Goal: Task Accomplishment & Management: Use online tool/utility

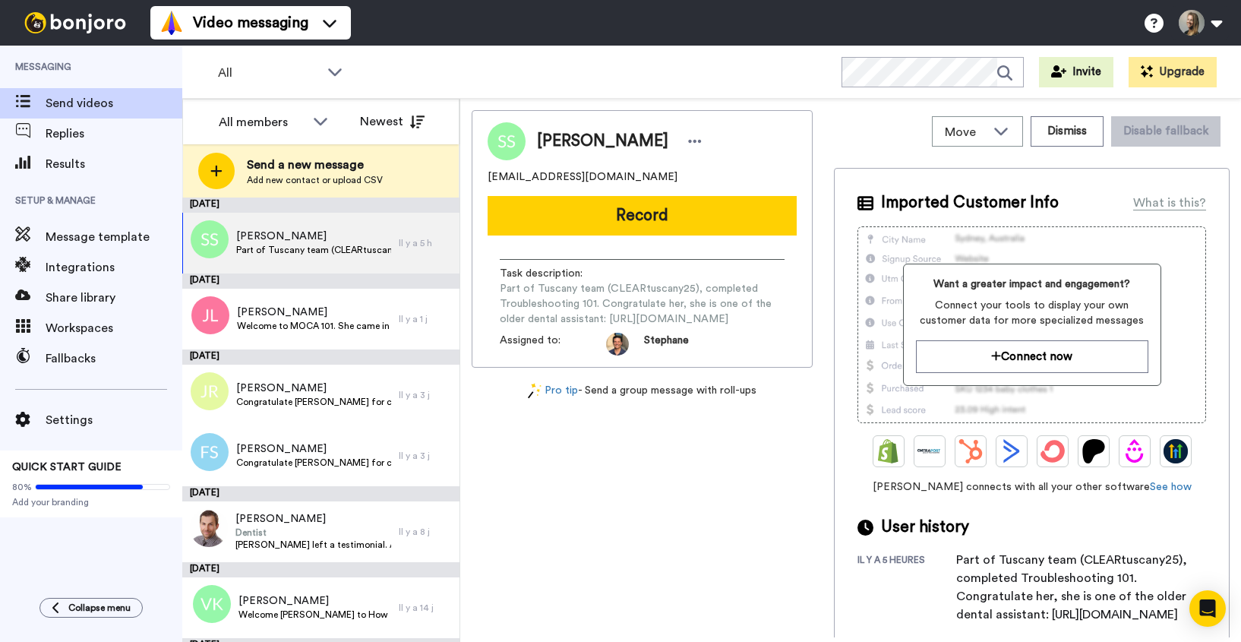
scroll to position [300, 0]
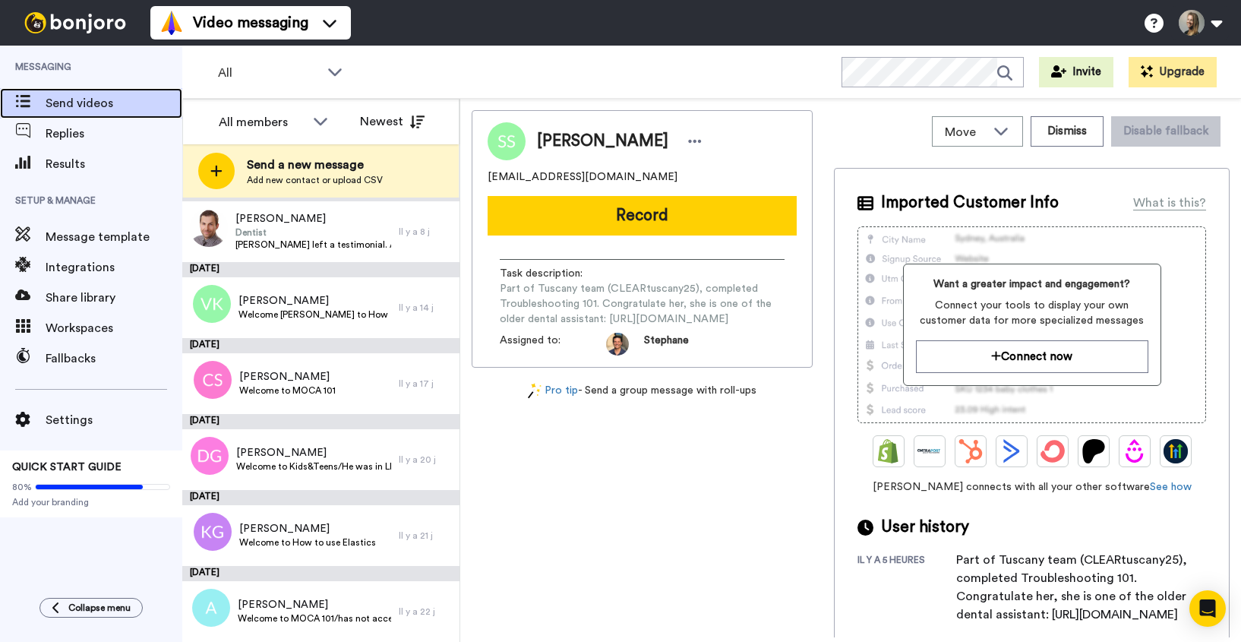
click at [89, 96] on span "Send videos" at bounding box center [114, 103] width 137 height 18
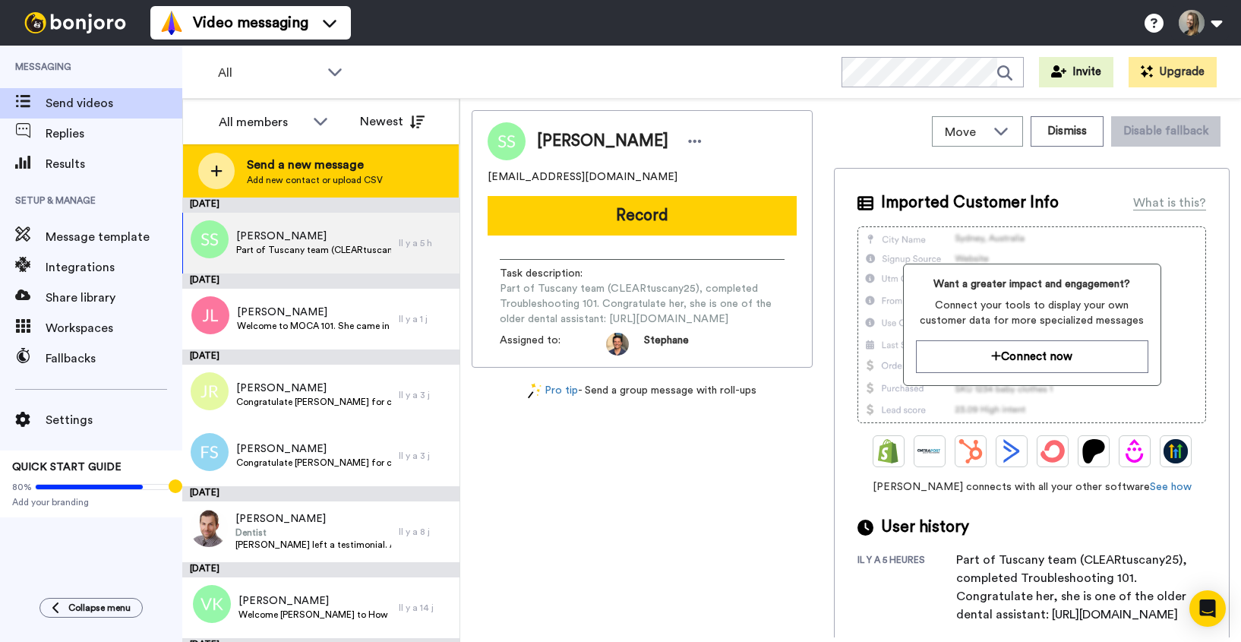
click at [299, 178] on span "Add new contact or upload CSV" at bounding box center [315, 180] width 136 height 12
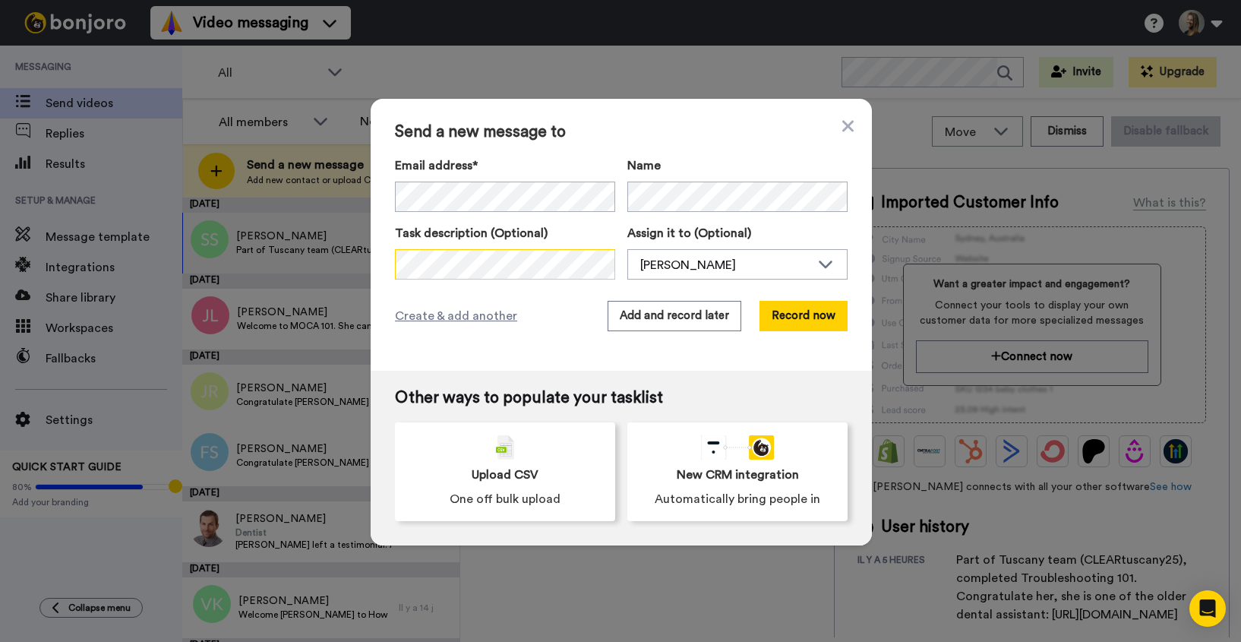
scroll to position [0, 325]
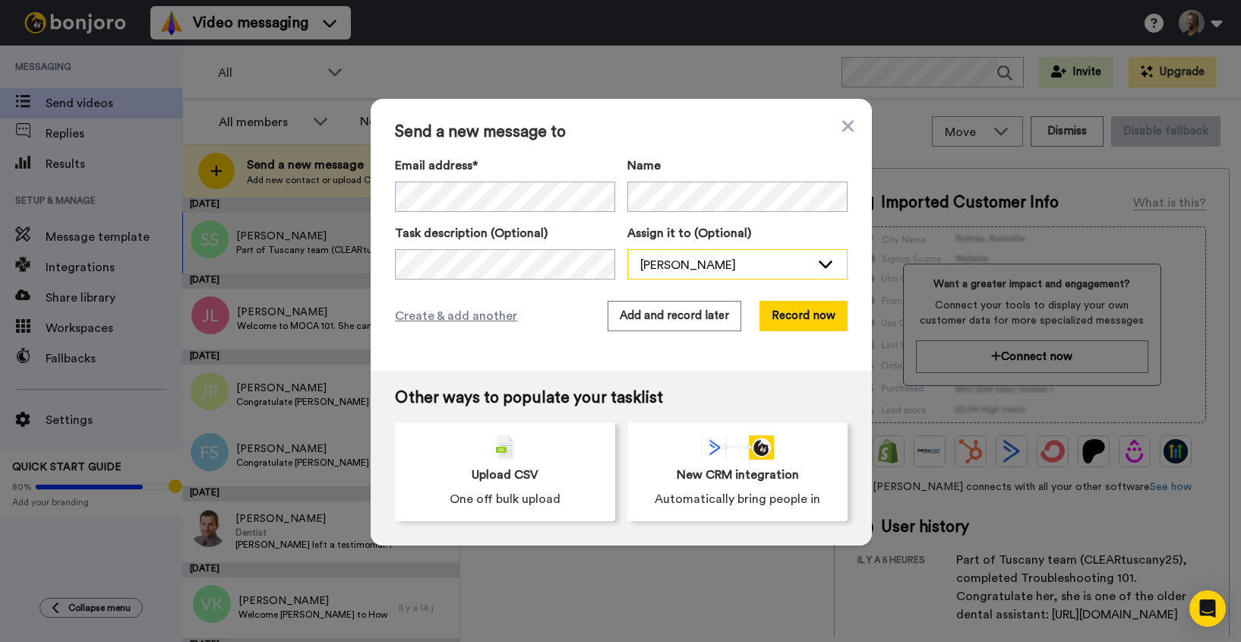
click at [684, 263] on div "Eva Wittenberg" at bounding box center [725, 265] width 170 height 18
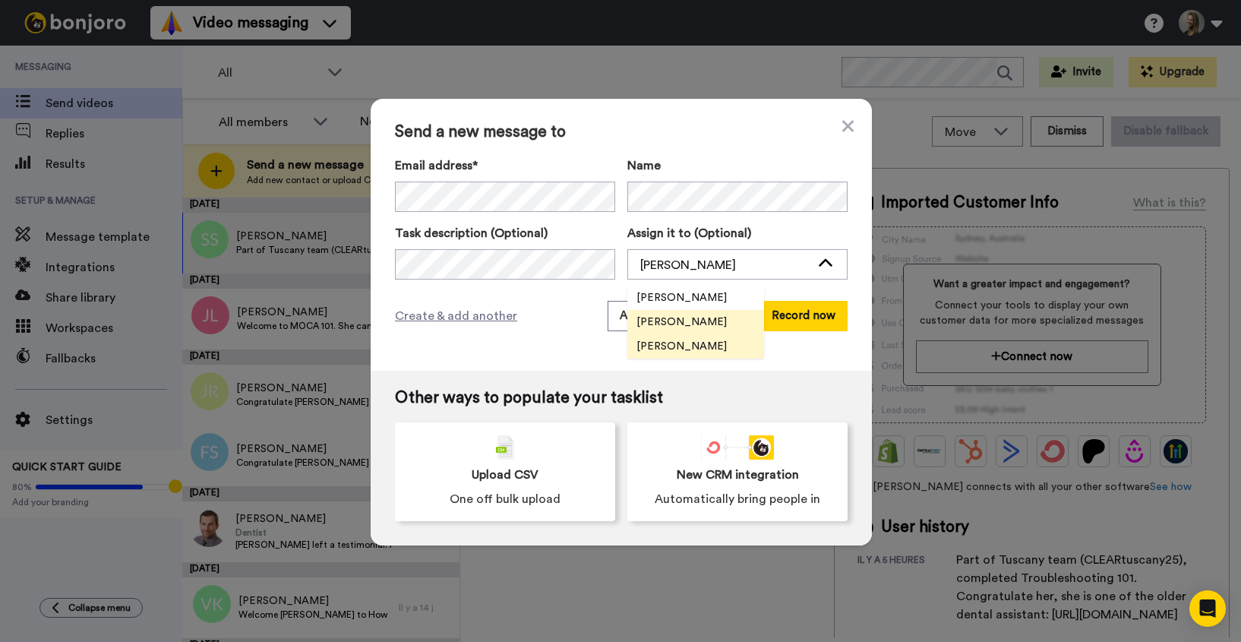
click at [681, 344] on span "Stephane Reinhardt" at bounding box center [682, 346] width 109 height 15
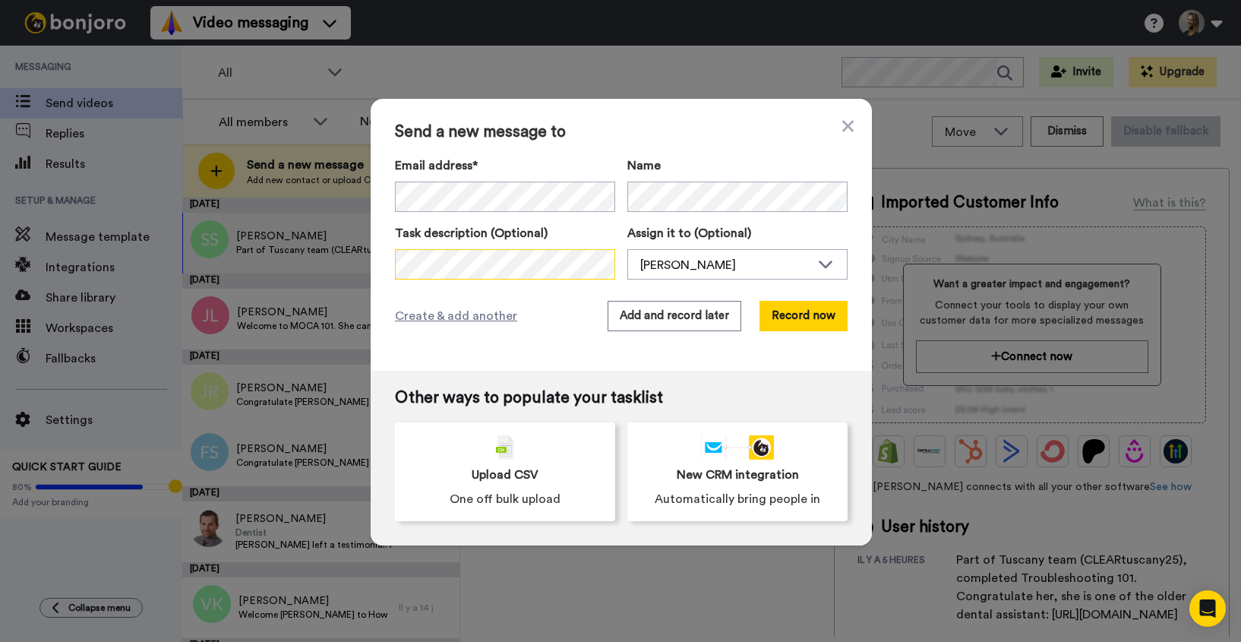
scroll to position [0, 325]
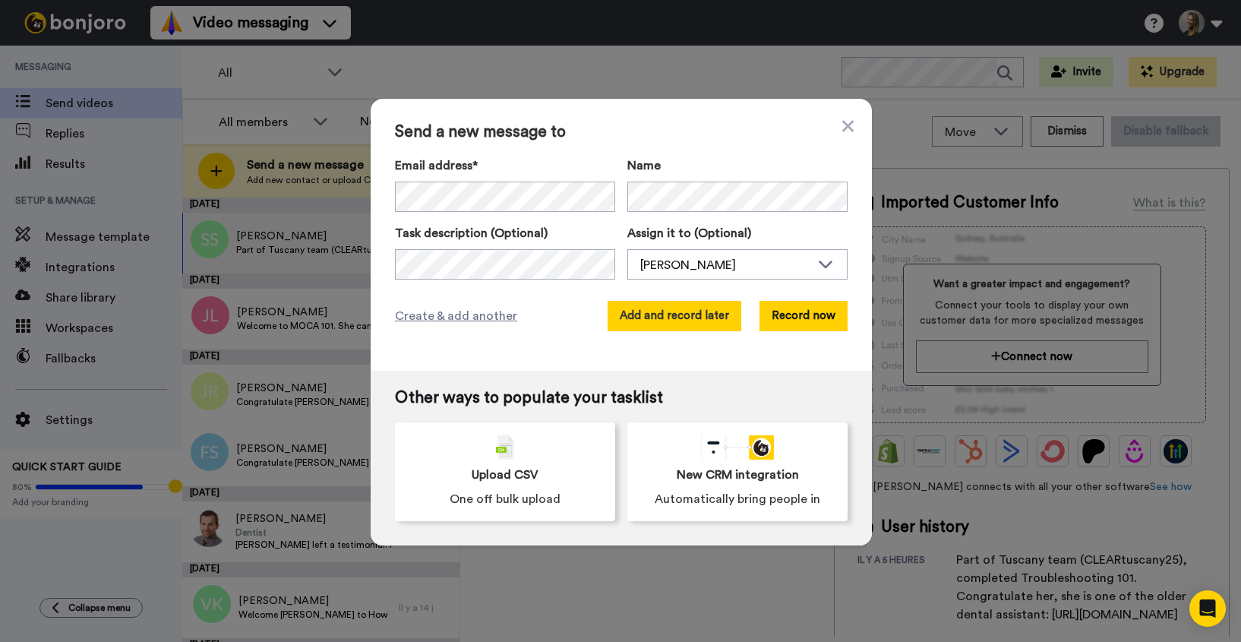
click at [700, 321] on button "Add and record later" at bounding box center [675, 316] width 134 height 30
